Goal: Information Seeking & Learning: Learn about a topic

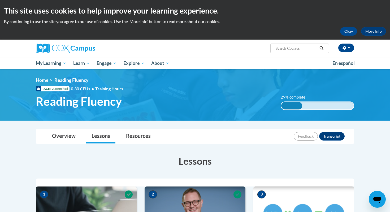
scroll to position [160, 0]
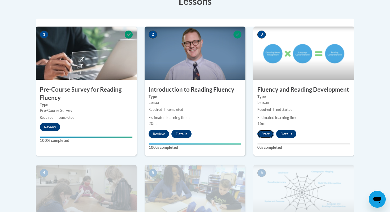
click at [264, 132] on button "Start" at bounding box center [265, 133] width 16 height 8
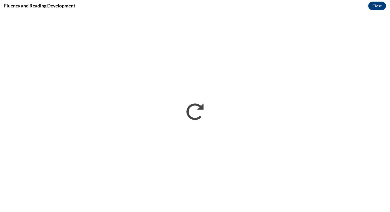
scroll to position [0, 0]
